Goal: Information Seeking & Learning: Learn about a topic

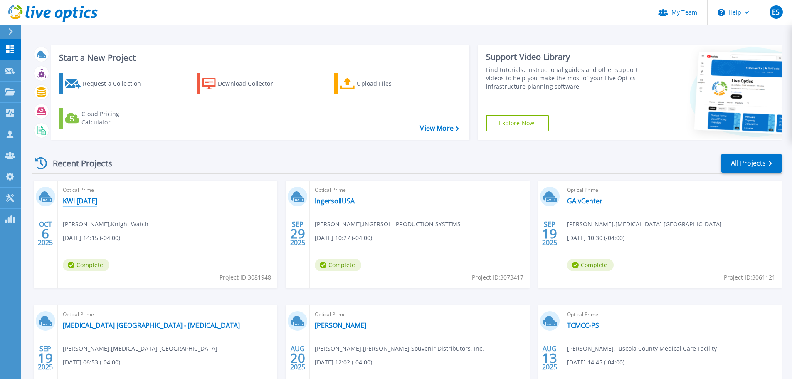
click at [83, 200] on link "KWI [DATE]" at bounding box center [80, 201] width 35 height 8
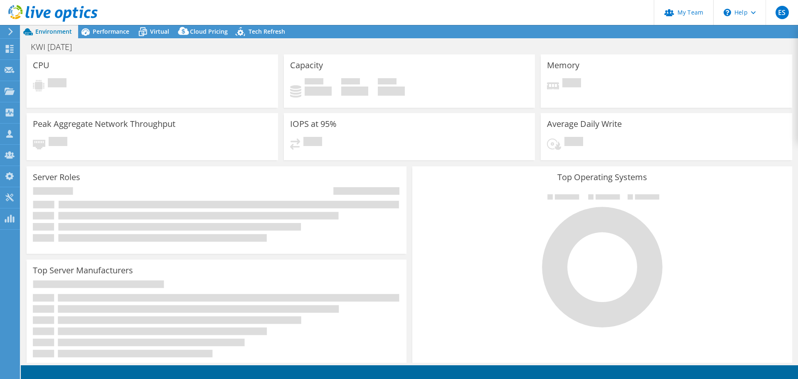
select select "USD"
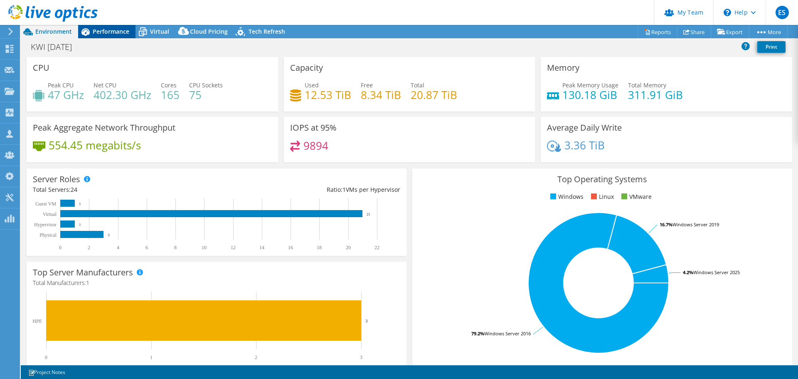
click at [120, 35] on span "Performance" at bounding box center [111, 31] width 37 height 8
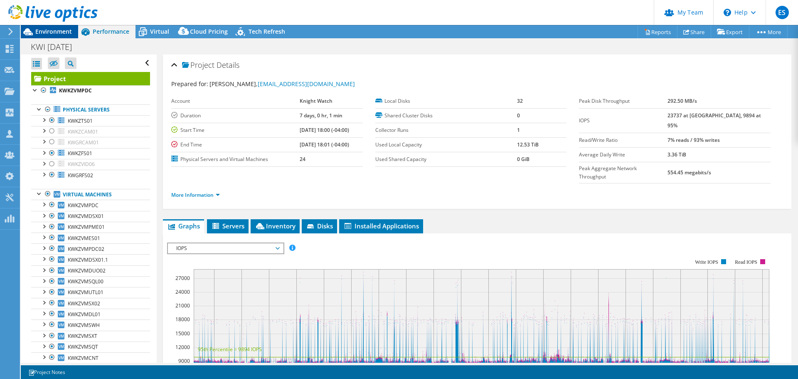
click at [45, 29] on span "Environment" at bounding box center [53, 31] width 37 height 8
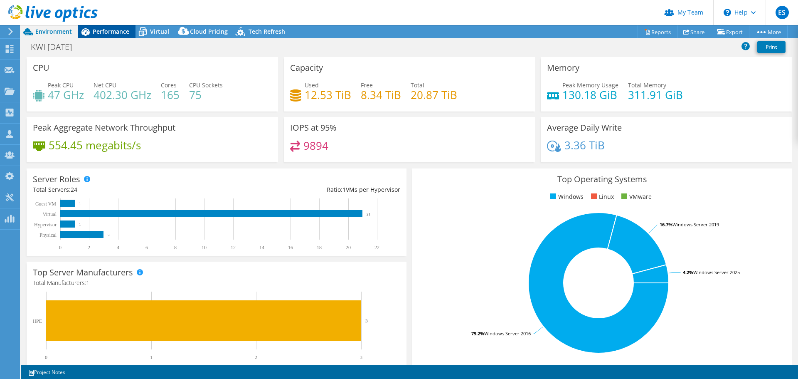
click at [121, 32] on span "Performance" at bounding box center [111, 31] width 37 height 8
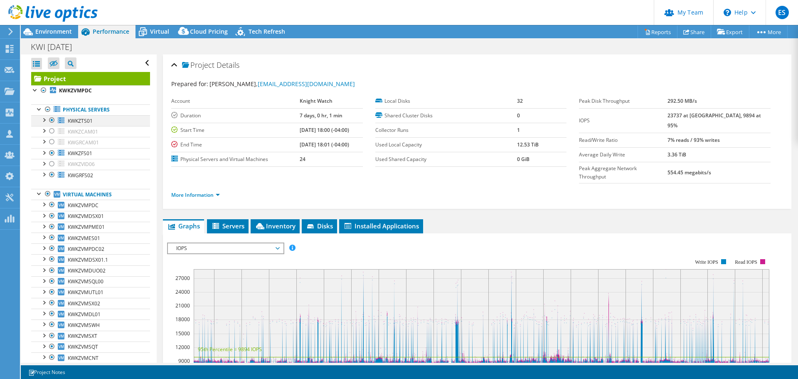
click at [52, 119] on div at bounding box center [52, 120] width 8 height 10
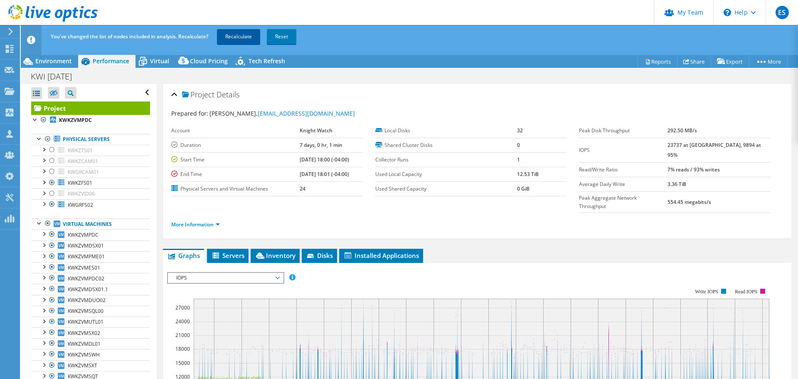
click at [235, 33] on link "Recalculate" at bounding box center [238, 36] width 43 height 15
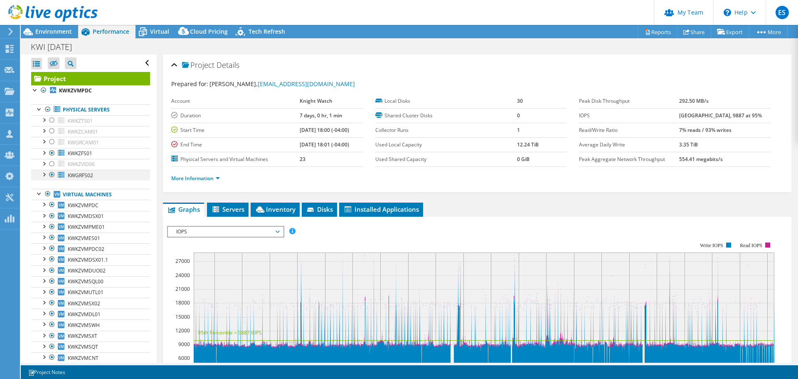
click at [52, 174] on div at bounding box center [52, 175] width 8 height 10
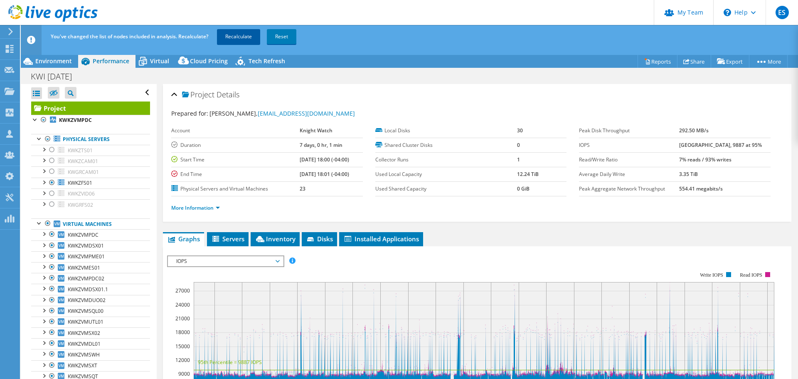
click at [239, 33] on link "Recalculate" at bounding box center [238, 36] width 43 height 15
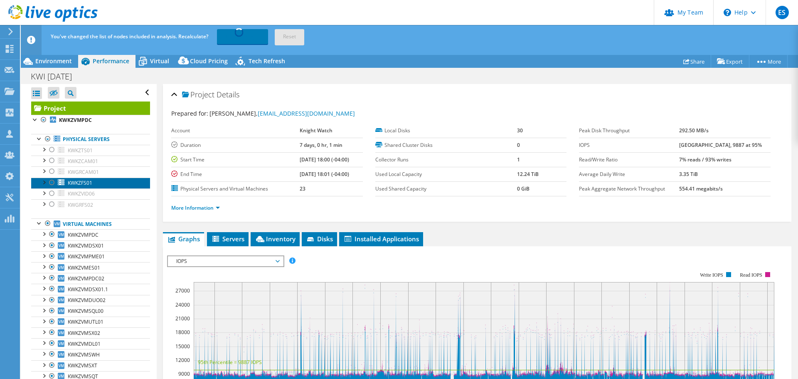
click at [72, 185] on span "KWKZFS01" at bounding box center [80, 182] width 25 height 7
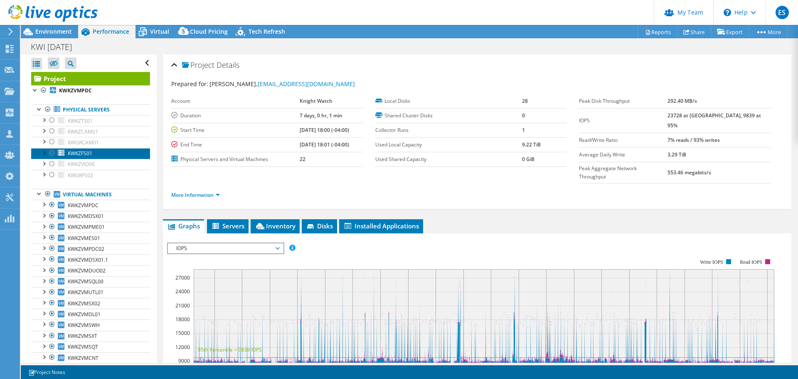
click at [79, 156] on span "KWKZFS01" at bounding box center [80, 153] width 25 height 7
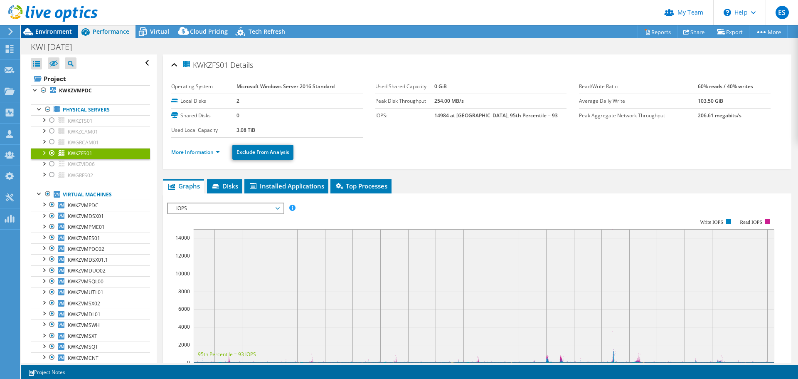
click at [63, 32] on span "Environment" at bounding box center [53, 31] width 37 height 8
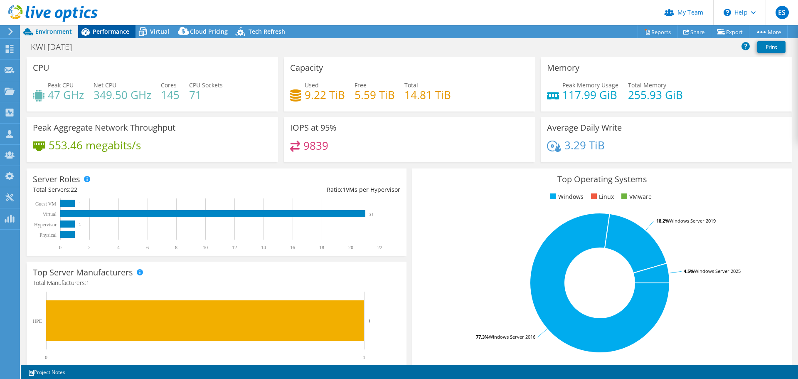
click at [110, 36] on div "Performance" at bounding box center [106, 31] width 57 height 13
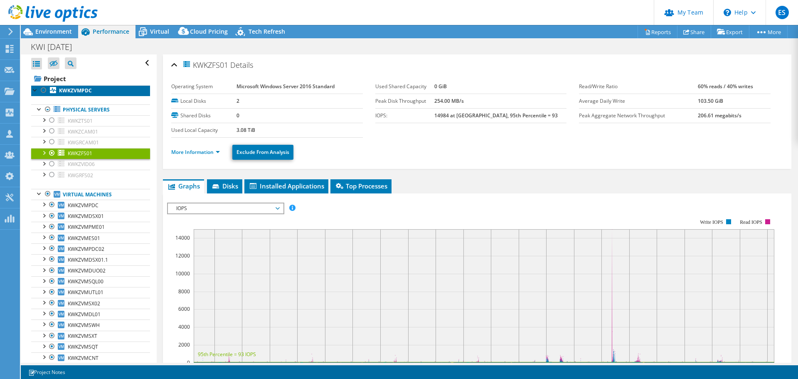
click at [77, 88] on b "KWKZVMPDC" at bounding box center [75, 90] width 33 height 7
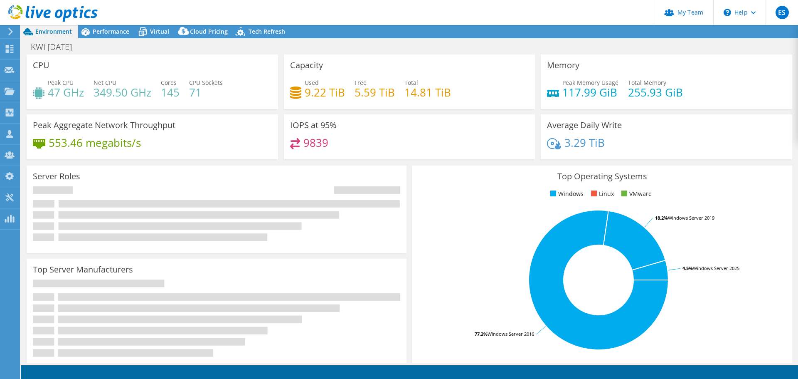
select select "USD"
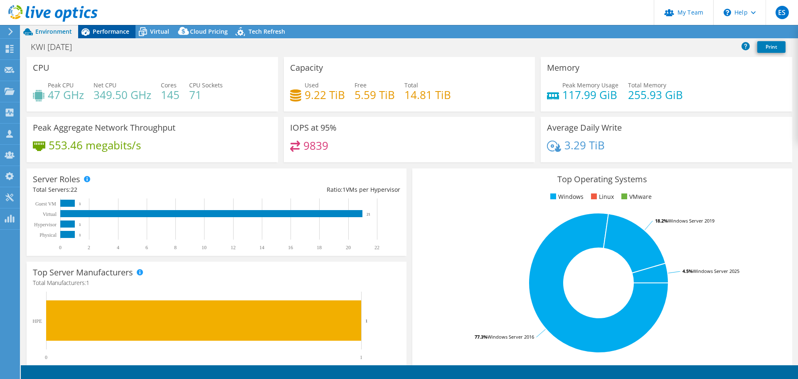
click at [119, 31] on span "Performance" at bounding box center [111, 31] width 37 height 8
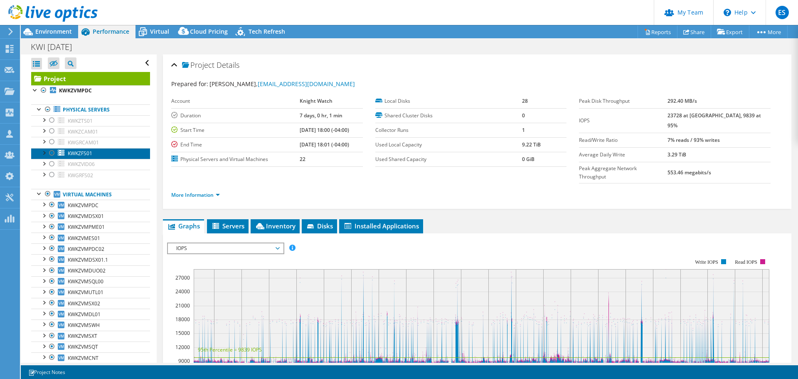
click at [64, 155] on icon at bounding box center [61, 153] width 7 height 6
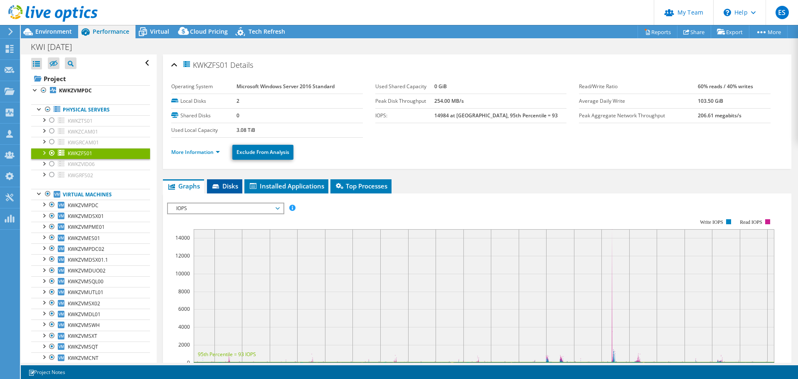
click at [214, 179] on li "Disks" at bounding box center [224, 186] width 35 height 14
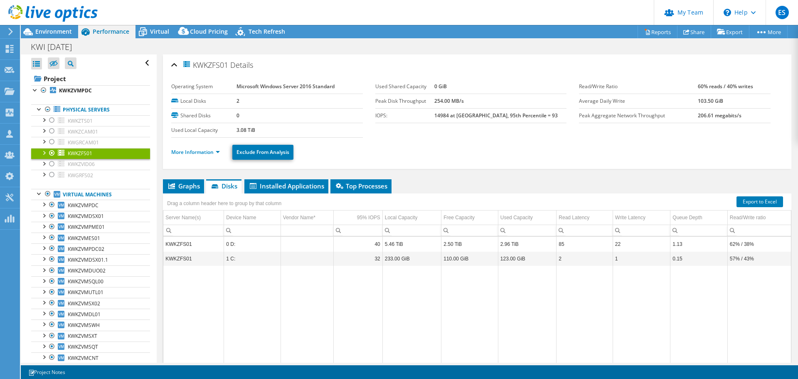
click at [212, 148] on li "More Information" at bounding box center [198, 152] width 54 height 9
click at [219, 152] on link "More Information" at bounding box center [195, 151] width 49 height 7
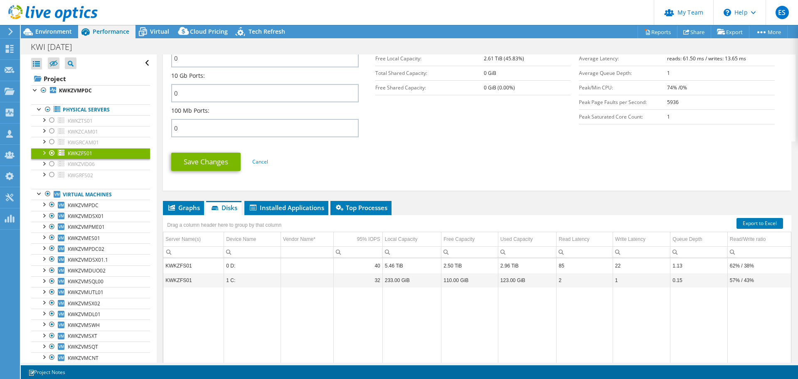
scroll to position [374, 0]
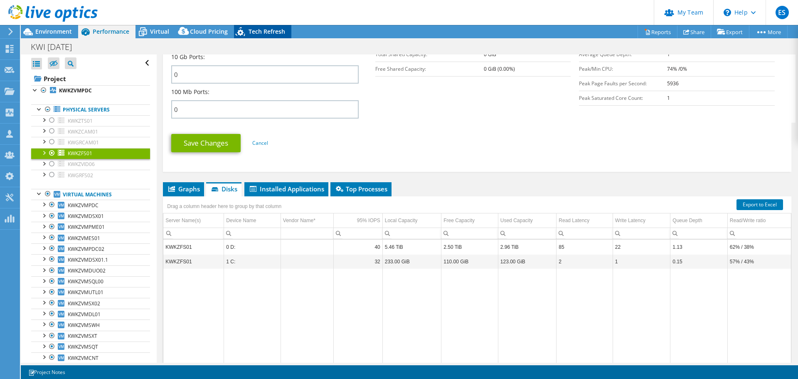
click at [256, 28] on span "Tech Refresh" at bounding box center [267, 31] width 37 height 8
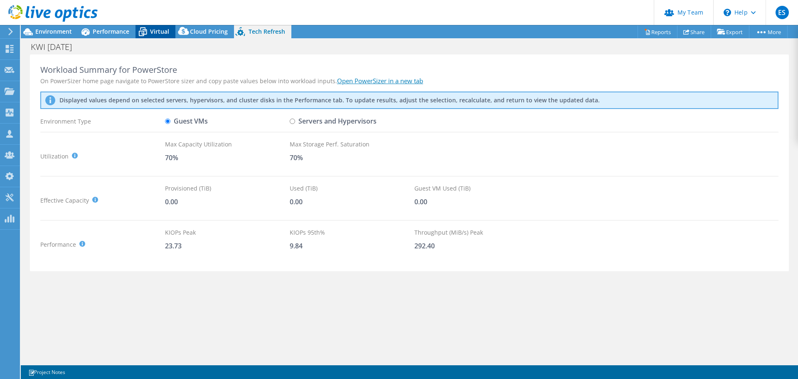
click at [161, 32] on span "Virtual" at bounding box center [159, 31] width 19 height 8
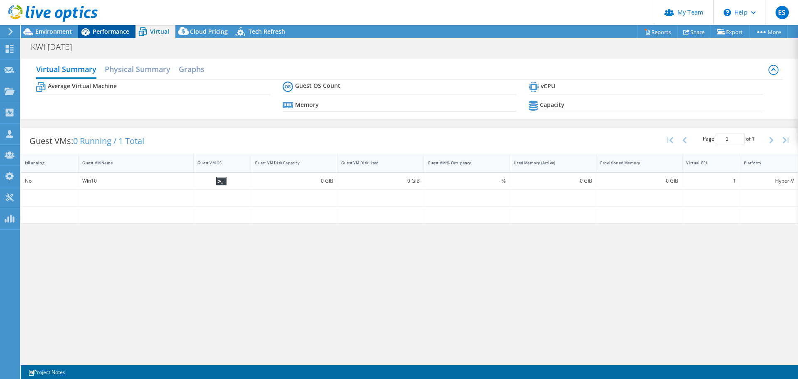
click at [119, 28] on span "Performance" at bounding box center [111, 31] width 37 height 8
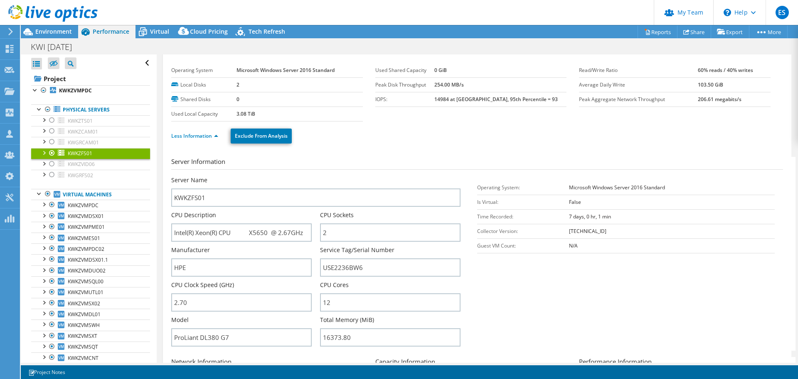
scroll to position [0, 0]
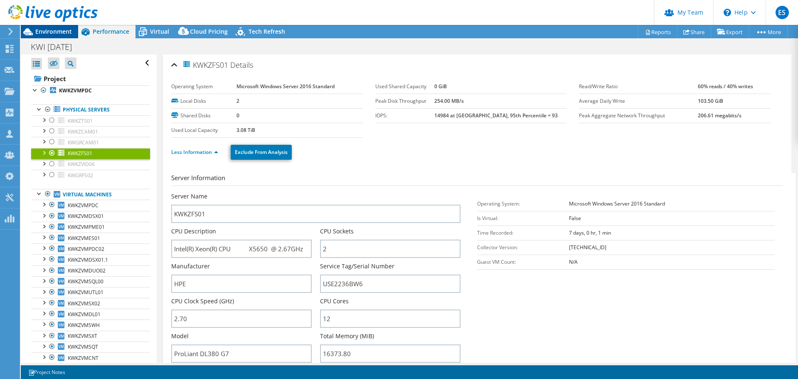
click at [32, 31] on icon at bounding box center [28, 32] width 15 height 15
